Goal: Task Accomplishment & Management: Complete application form

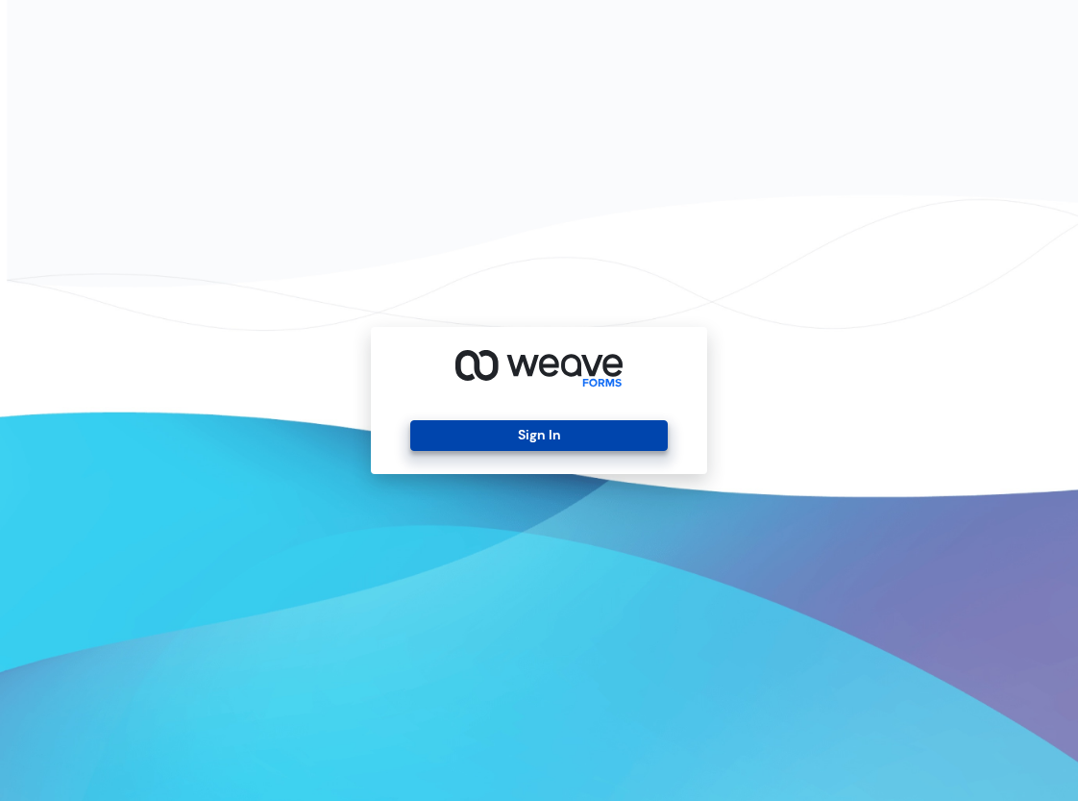
click at [507, 430] on button "Sign In" at bounding box center [538, 435] width 257 height 31
